Goal: Task Accomplishment & Management: Manage account settings

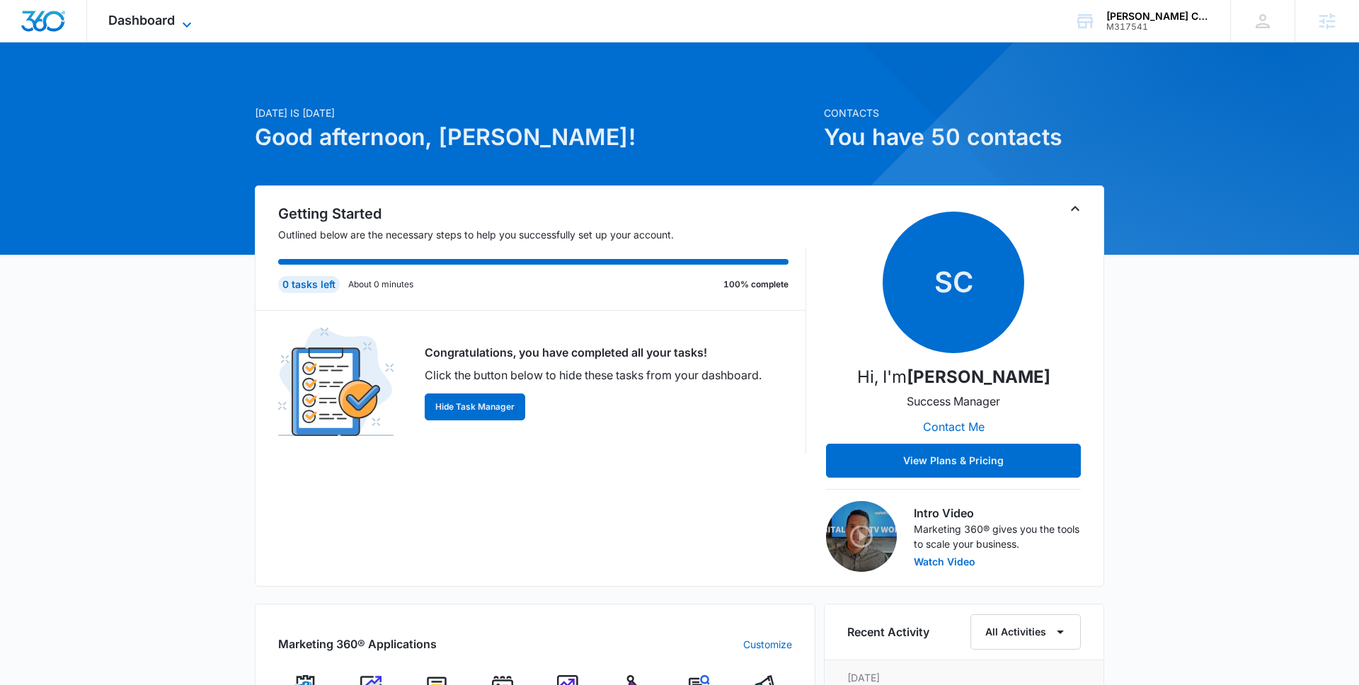
click at [138, 21] on span "Dashboard" at bounding box center [141, 20] width 67 height 15
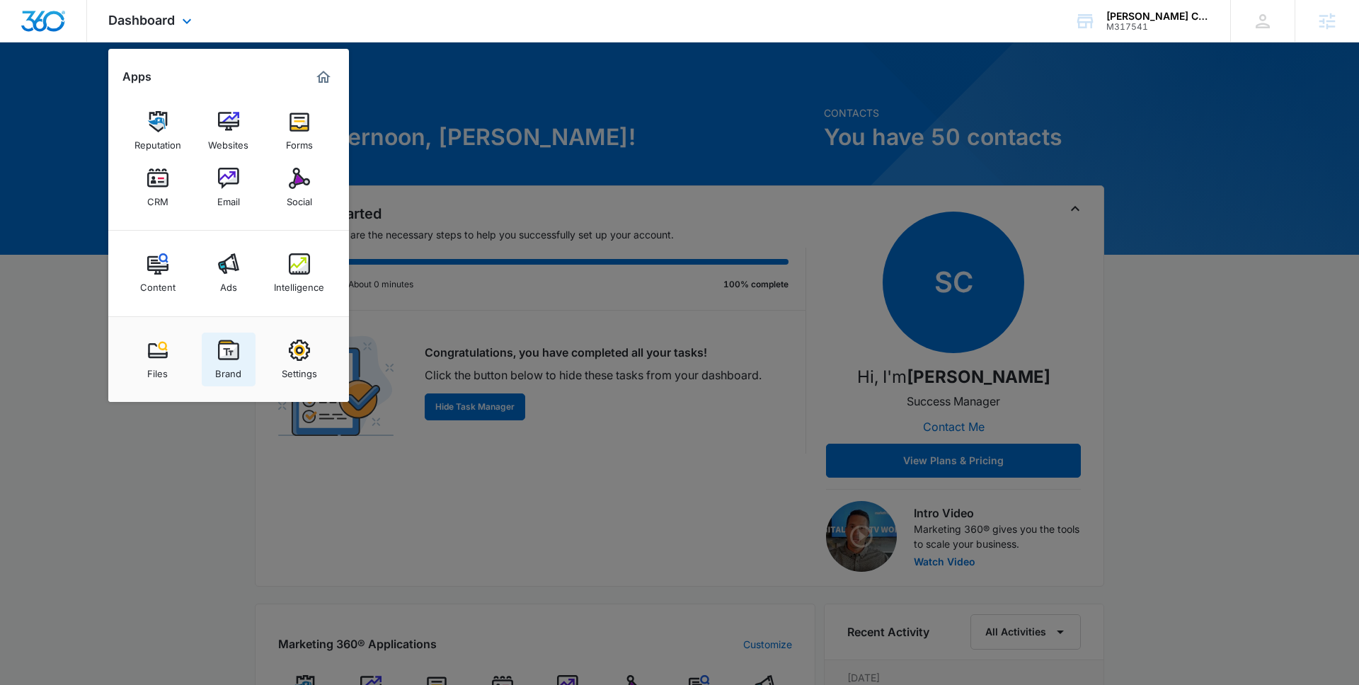
click at [225, 352] on img at bounding box center [228, 350] width 21 height 21
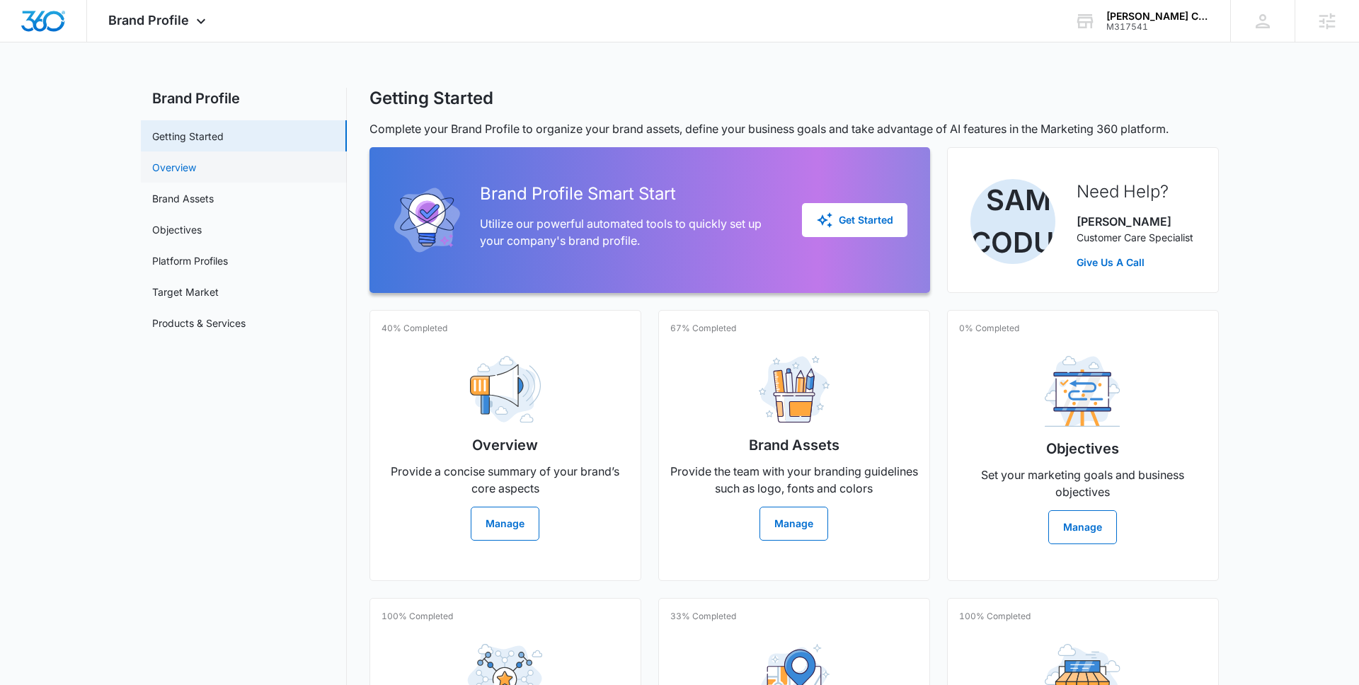
click at [160, 169] on link "Overview" at bounding box center [174, 167] width 44 height 15
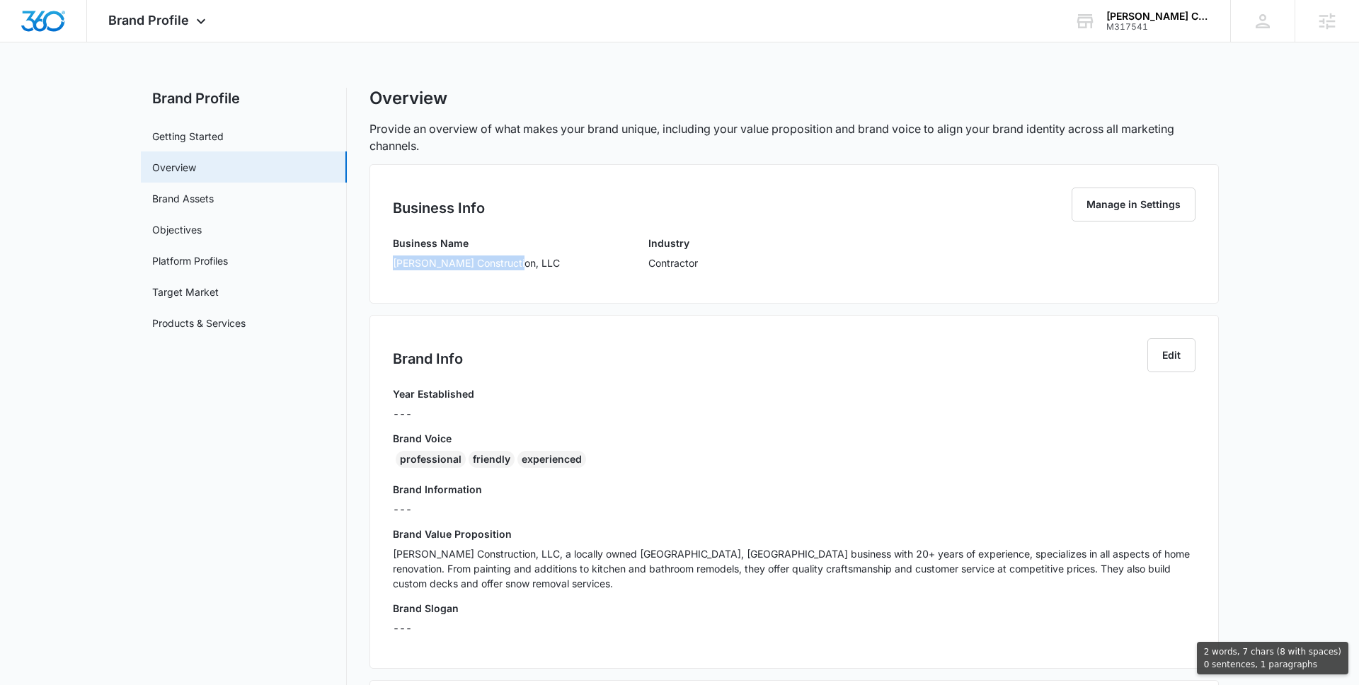
drag, startPoint x: 393, startPoint y: 263, endPoint x: 467, endPoint y: 277, distance: 75.7
click at [468, 277] on div "Business Name [PERSON_NAME] Construction, LLC" at bounding box center [476, 258] width 167 height 45
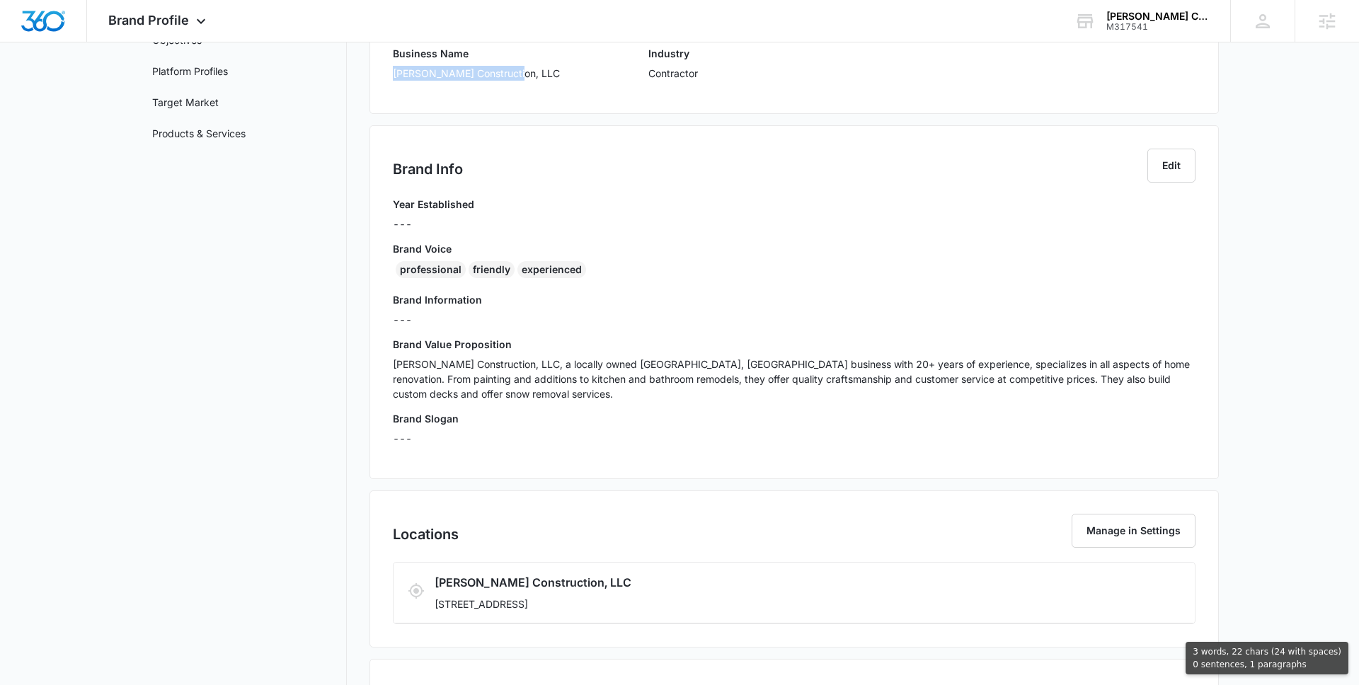
scroll to position [230, 0]
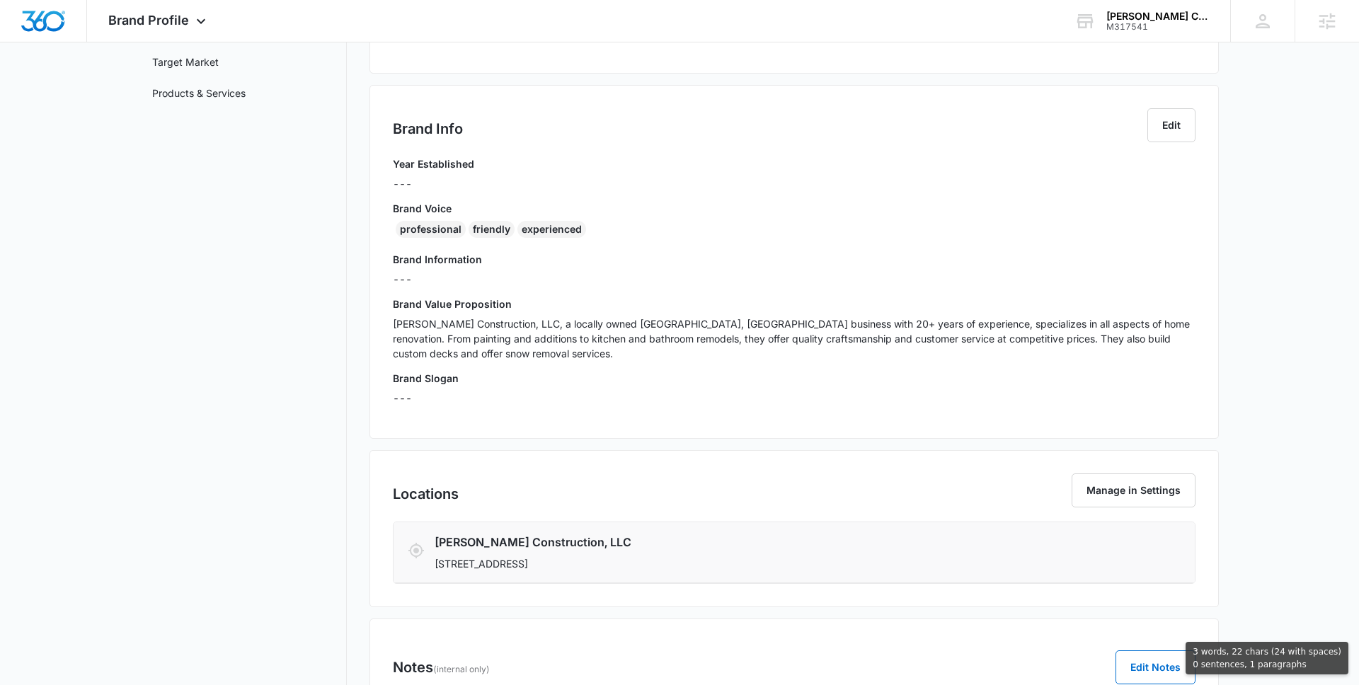
click at [619, 573] on li "[PERSON_NAME] Construction, LLC [STREET_ADDRESS]" at bounding box center [794, 552] width 801 height 61
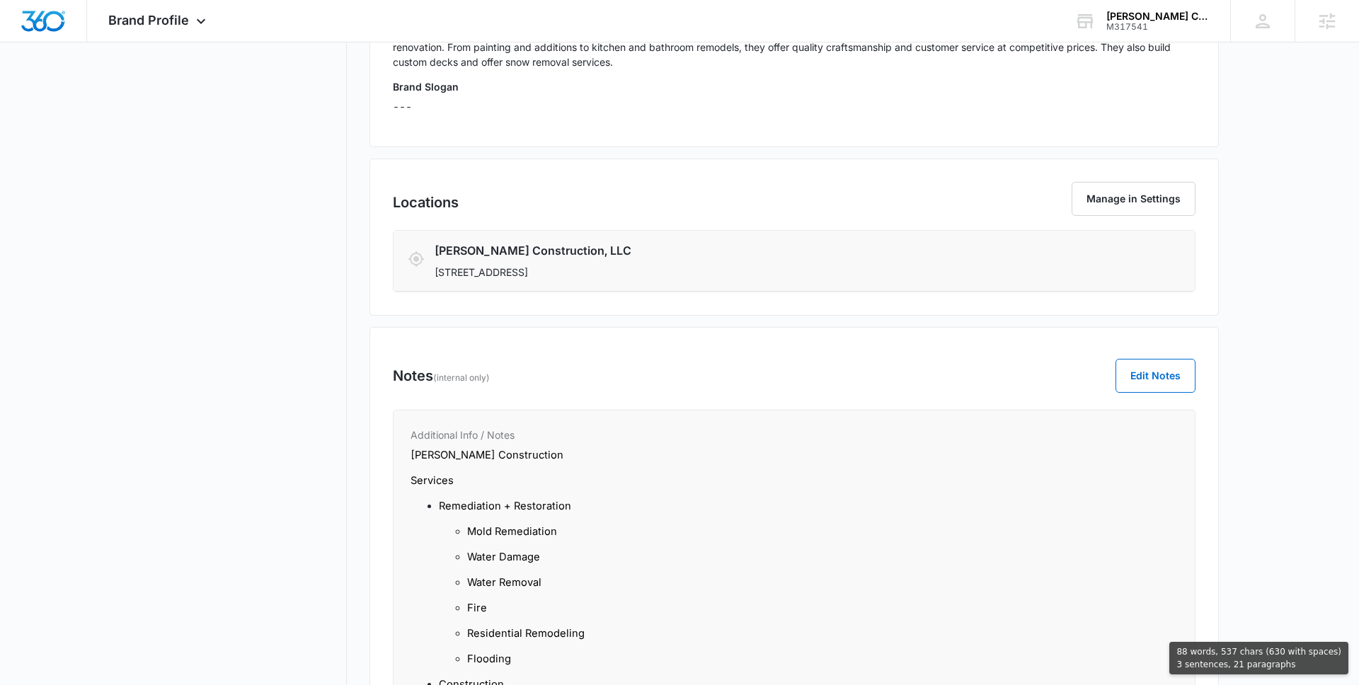
copy div "[PERSON_NAME] Construction, LLC Industry Contractor Brand Info Edit Year Establ…"
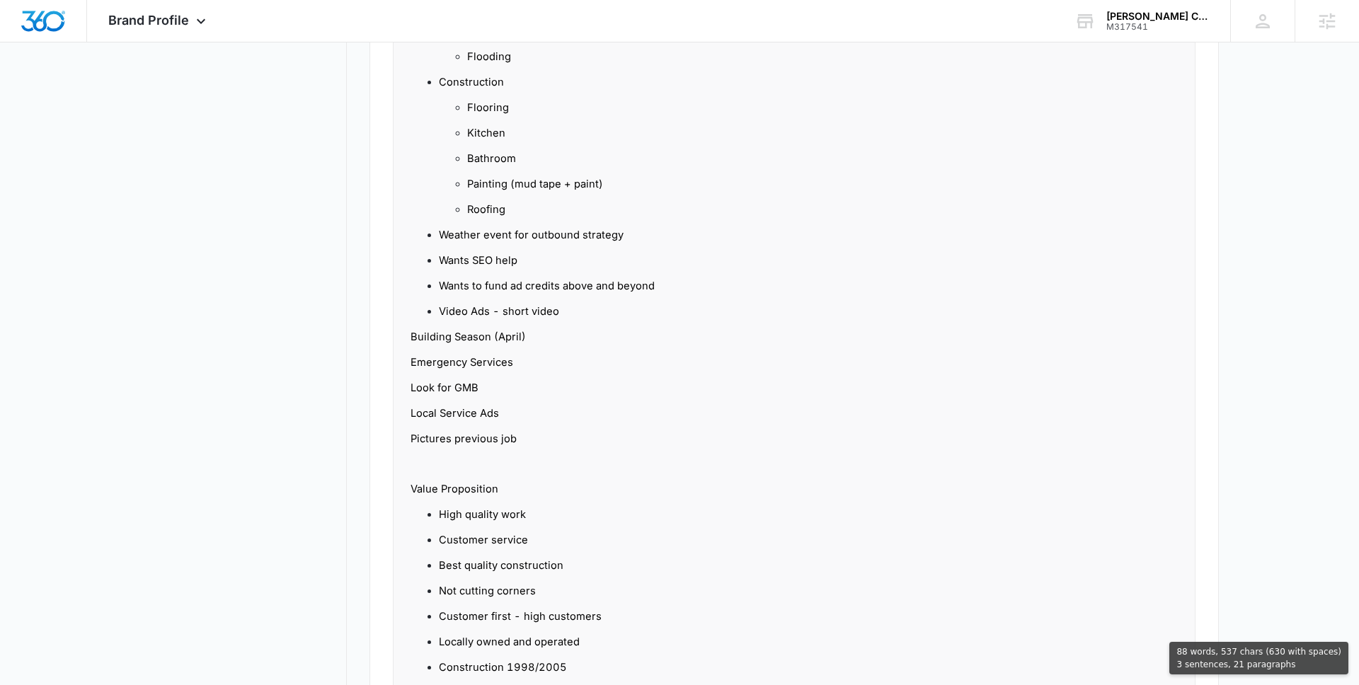
scroll to position [1269, 0]
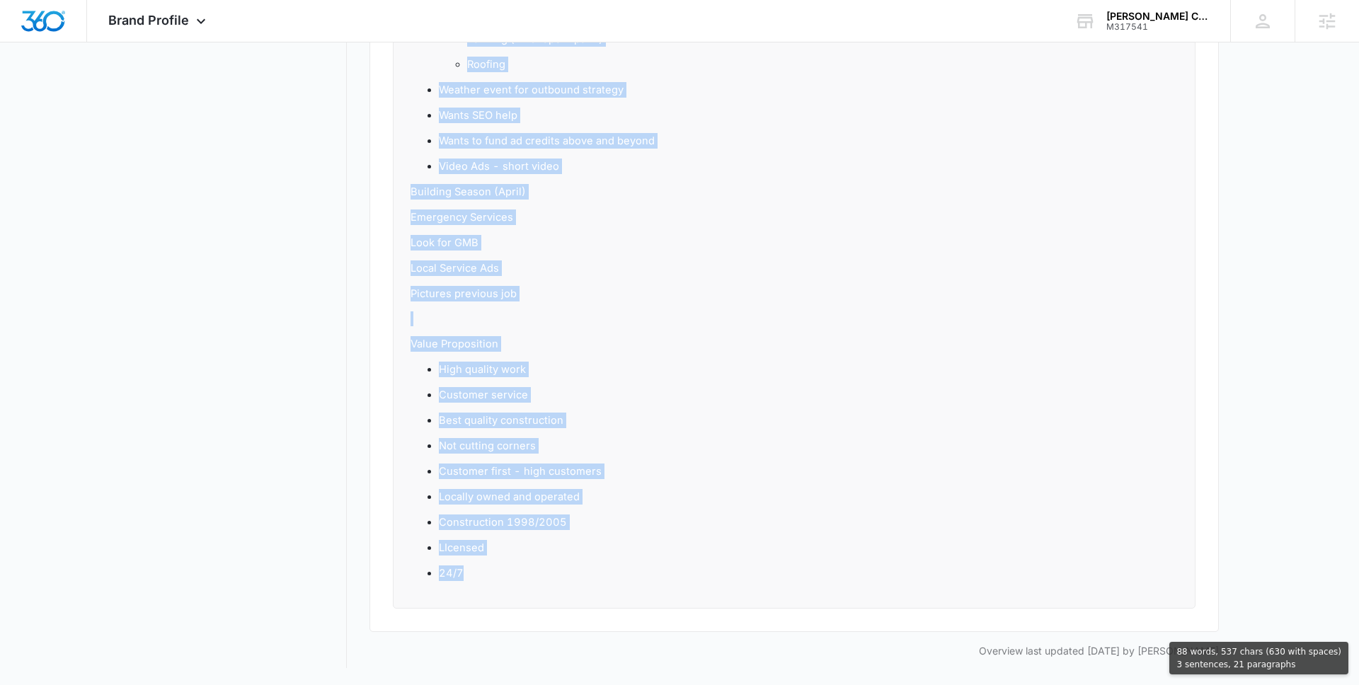
click at [615, 571] on p "24/7" at bounding box center [808, 574] width 739 height 16
copy div "[PERSON_NAME] Construction, LLC Industry Contractor Brand Info Edit Year Establ…"
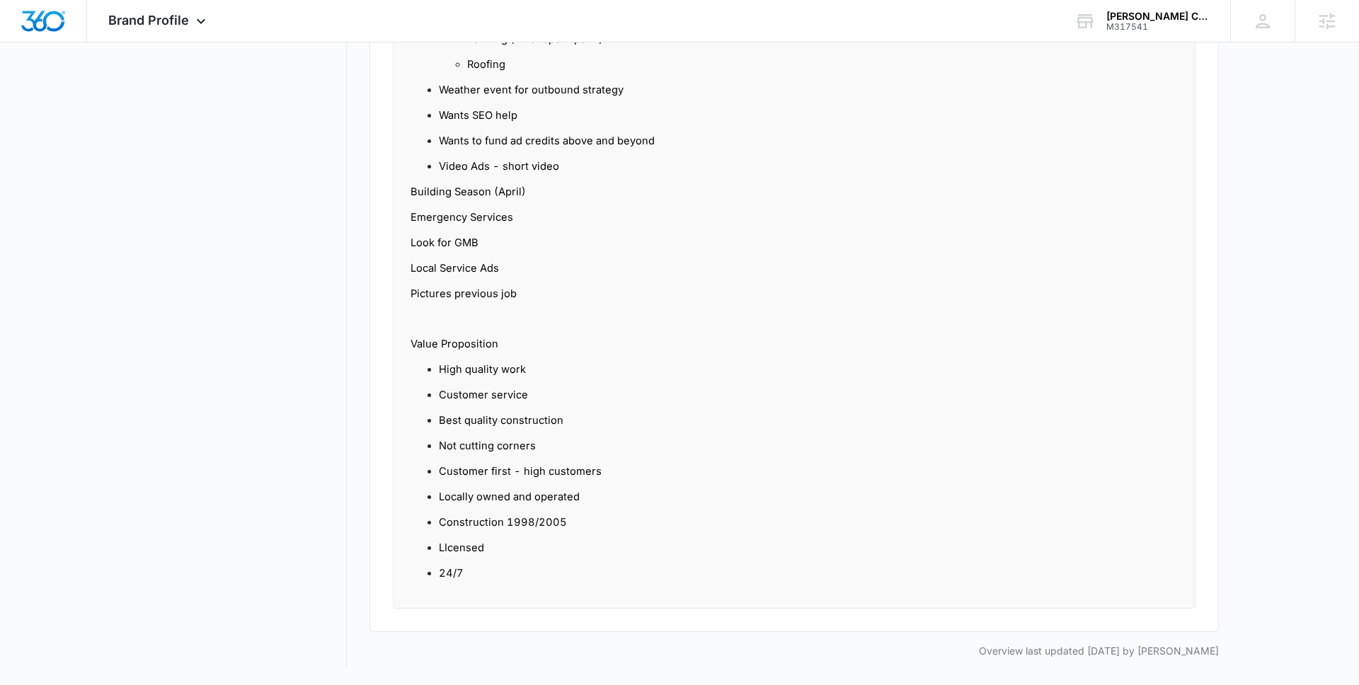
click at [703, 137] on p "Wants to fund ad credits above and beyond" at bounding box center [808, 141] width 739 height 16
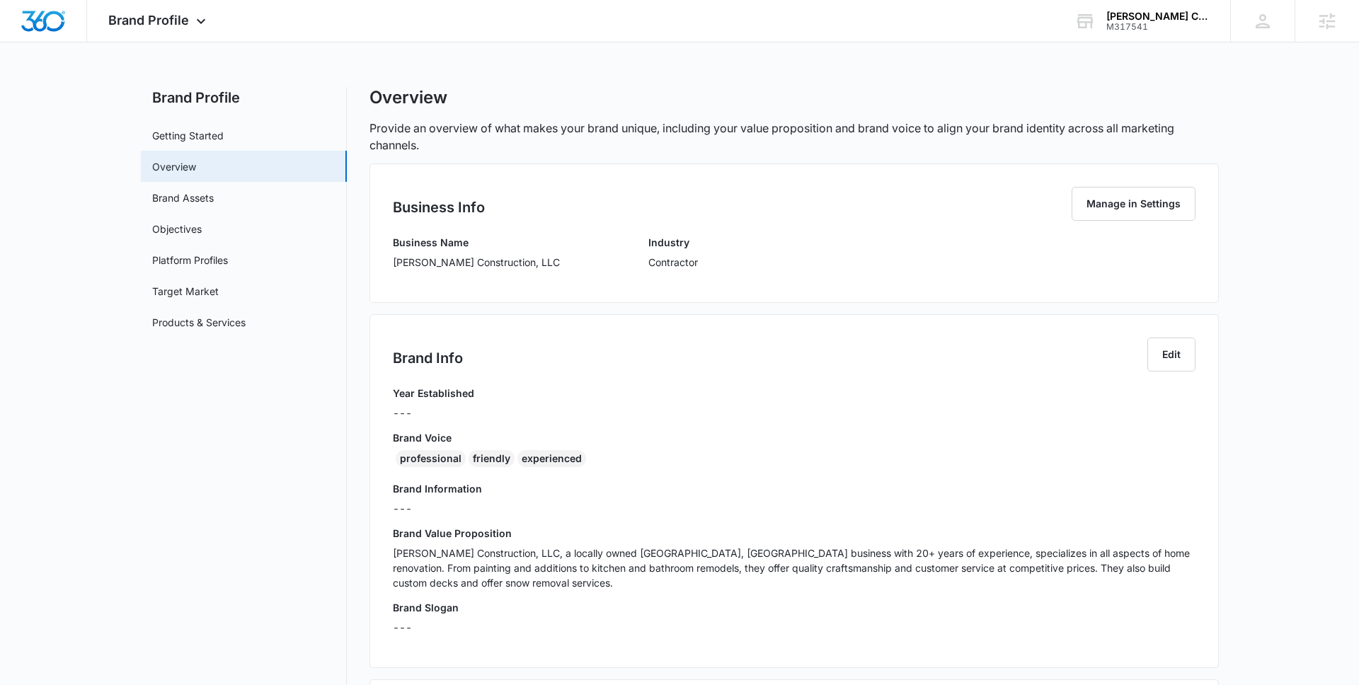
scroll to position [0, 0]
click at [182, 14] on span "Brand Profile" at bounding box center [148, 20] width 81 height 15
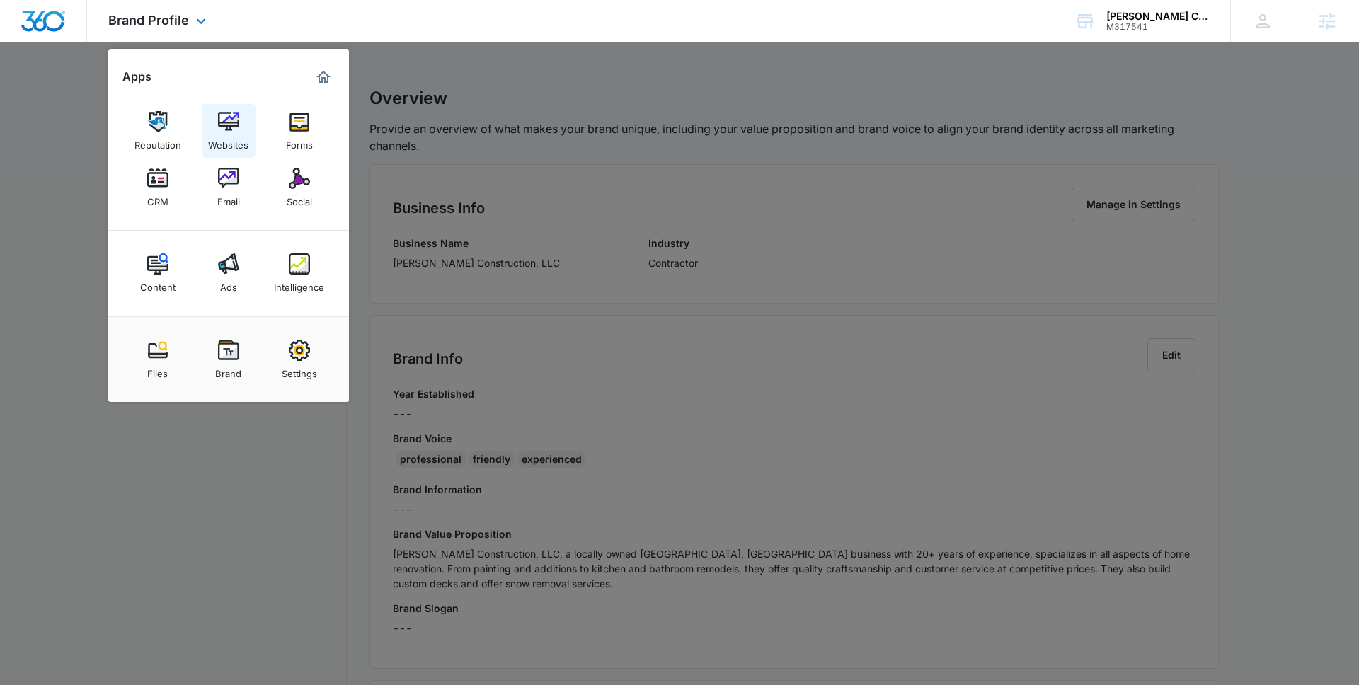
click at [236, 144] on div "Websites" at bounding box center [228, 141] width 40 height 18
